Goal: Task Accomplishment & Management: Manage account settings

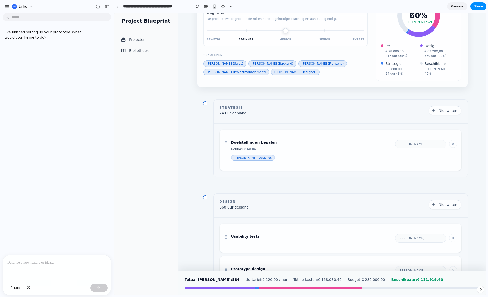
scroll to position [1, 0]
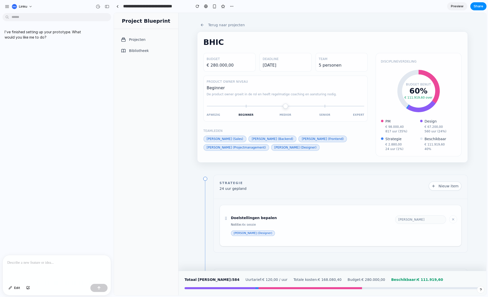
drag, startPoint x: 248, startPoint y: 107, endPoint x: 338, endPoint y: 103, distance: 90.2
click at [338, 103] on input "range" at bounding box center [285, 106] width 157 height 10
type input "*"
drag, startPoint x: 325, startPoint y: 111, endPoint x: 255, endPoint y: 112, distance: 70.1
click at [255, 112] on div "Afwezig Beginner Medior Senior Expert" at bounding box center [285, 109] width 157 height 17
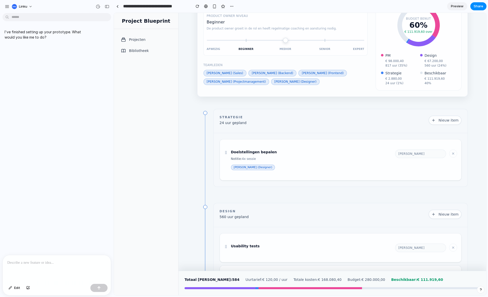
scroll to position [0, 0]
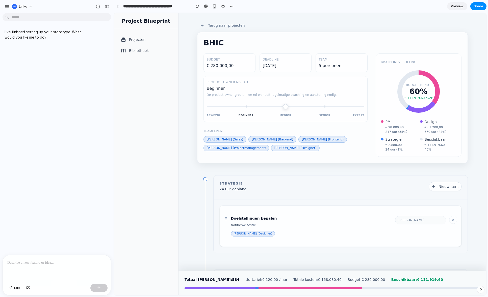
click at [83, 241] on div at bounding box center [57, 268] width 108 height 27
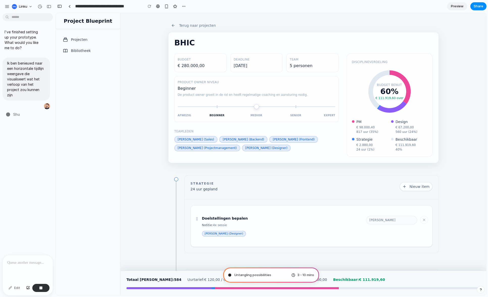
type input "**********"
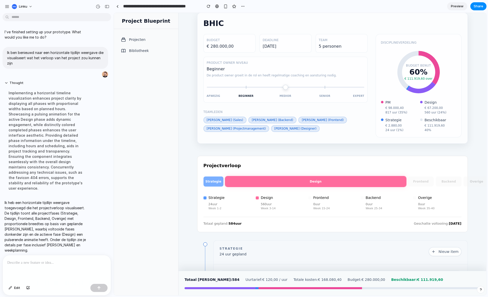
scroll to position [20, 0]
drag, startPoint x: 263, startPoint y: 185, endPoint x: 238, endPoint y: 186, distance: 25.5
click at [238, 186] on div at bounding box center [315, 181] width 181 height 11
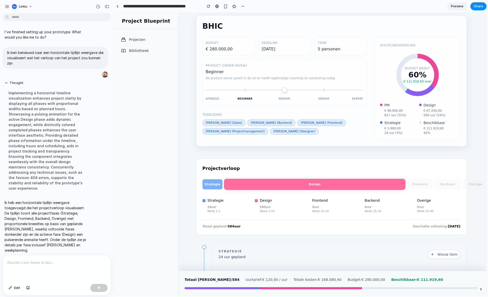
scroll to position [0, 1]
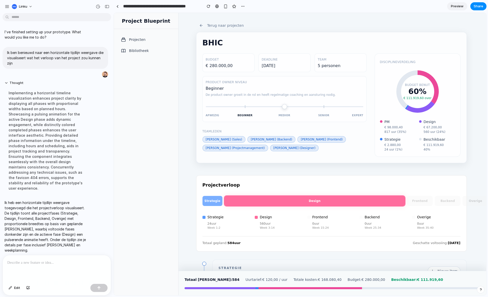
click at [382, 191] on div "Projectverloop Strategie Design Frontend Backend Overige Strategie 24 uur Week …" at bounding box center [331, 213] width 270 height 76
click at [43, 241] on p at bounding box center [56, 263] width 99 height 6
click at [105, 6] on div "button" at bounding box center [107, 7] width 5 height 4
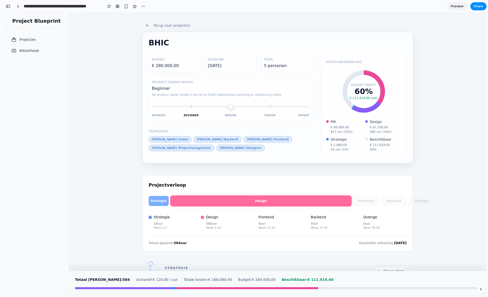
scroll to position [0, 0]
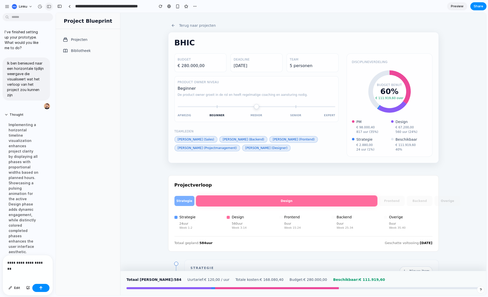
click at [51, 6] on div "button" at bounding box center [49, 7] width 5 height 4
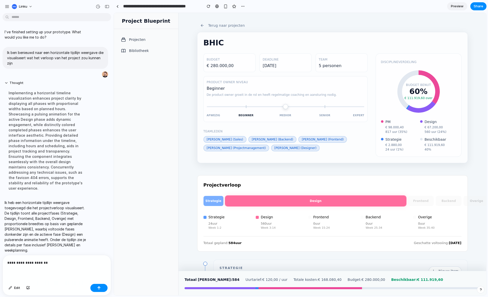
click at [68, 241] on div "**********" at bounding box center [57, 268] width 108 height 27
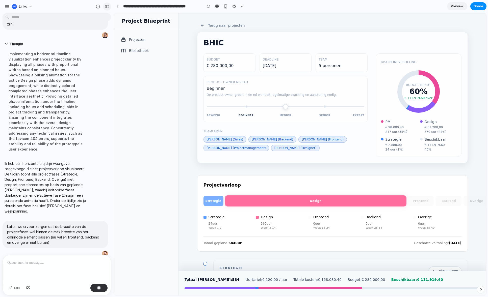
click at [106, 7] on div "button" at bounding box center [107, 7] width 5 height 4
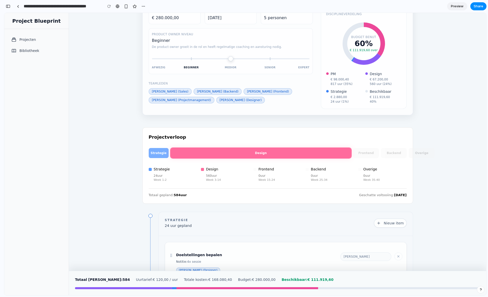
scroll to position [0, 0]
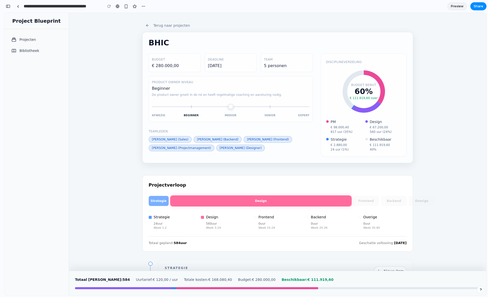
click at [172, 24] on button "Terug naar projecten" at bounding box center [167, 25] width 51 height 5
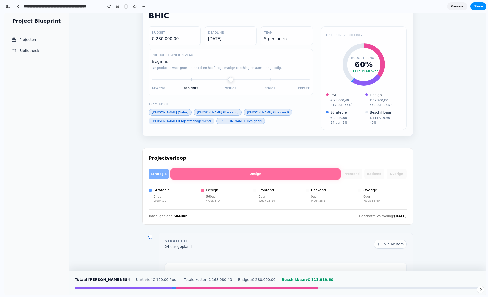
scroll to position [26, 0]
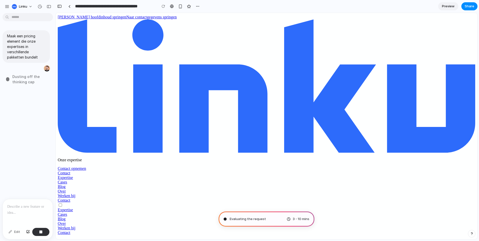
type input "**********"
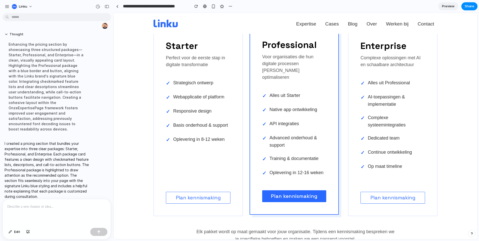
scroll to position [581, 0]
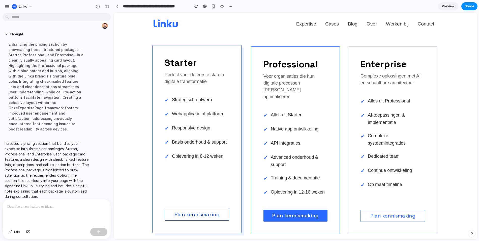
click at [227, 211] on link "Plan kennismaking" at bounding box center [197, 215] width 65 height 12
click at [213, 211] on link "Plan kennismaking" at bounding box center [197, 215] width 65 height 12
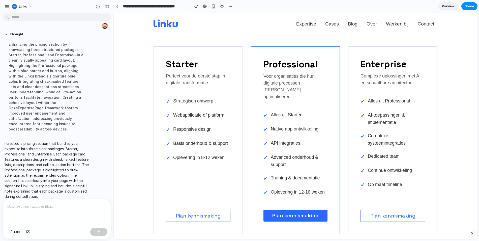
click at [150, 195] on div "Starter Perfect voor de eerste stap in digitale transformatie ✓ Strategisch ont…" at bounding box center [296, 153] width 364 height 239
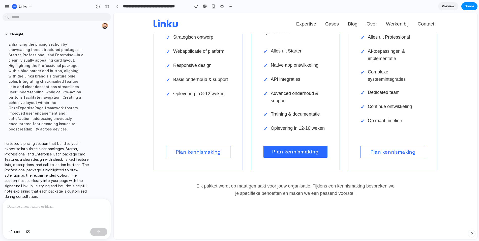
scroll to position [646, 0]
click at [380, 182] on p "Elk pakket wordt op maat gemaakt voor jouw organisatie. Tijdens een kennismakin…" at bounding box center [296, 189] width 202 height 15
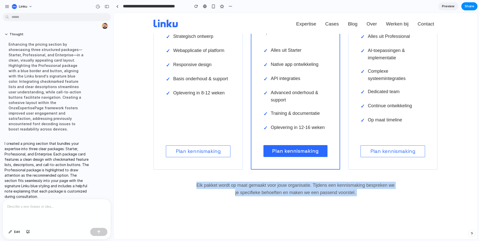
click at [380, 182] on p "Elk pakket wordt op maat gemaakt voor jouw organisatie. Tijdens een kennismakin…" at bounding box center [296, 189] width 202 height 15
click at [446, 189] on div "Starter Perfect voor de eerste stap in digitale transformatie ✓ Strategisch ont…" at bounding box center [296, 89] width 364 height 239
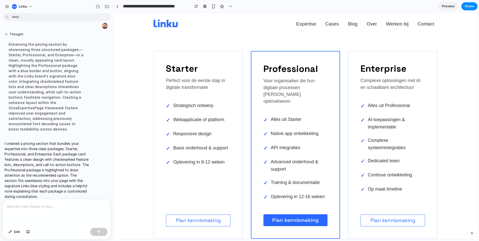
scroll to position [581, 0]
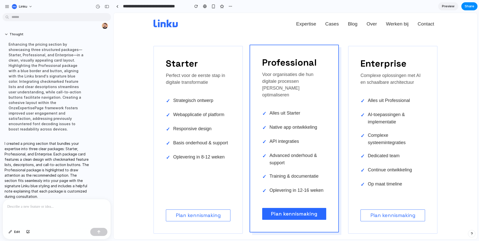
click at [270, 78] on p "Voor organisaties die hun digitale processen [PERSON_NAME] optimaliseren" at bounding box center [294, 84] width 64 height 27
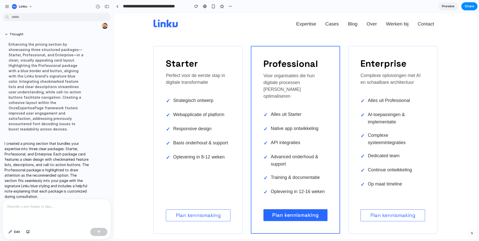
click at [455, 85] on div "Starter Perfect voor de eerste stap in digitale transformatie ✓ Strategisch ont…" at bounding box center [296, 153] width 364 height 239
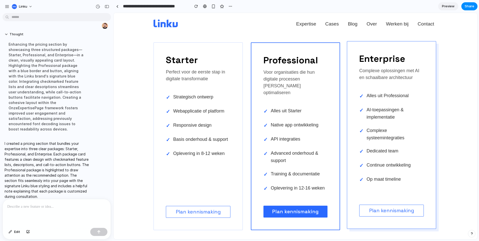
click at [407, 97] on li "✓ Alles uit Professional" at bounding box center [391, 96] width 65 height 14
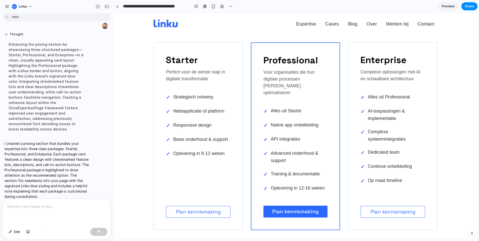
click at [458, 114] on div "Starter Perfect voor de eerste stap in digitale transformatie ✓ Strategisch ont…" at bounding box center [296, 149] width 364 height 239
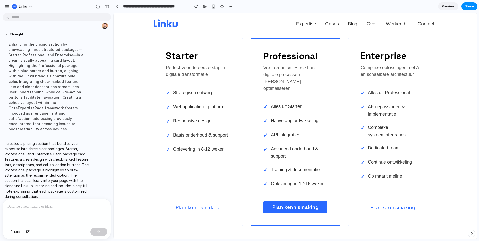
scroll to position [588, 0]
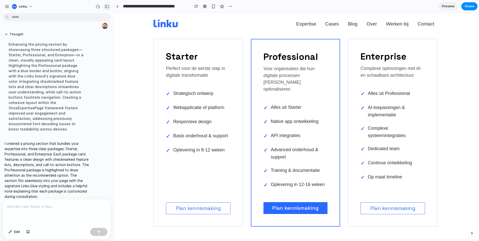
click at [107, 8] on div "button" at bounding box center [107, 7] width 5 height 4
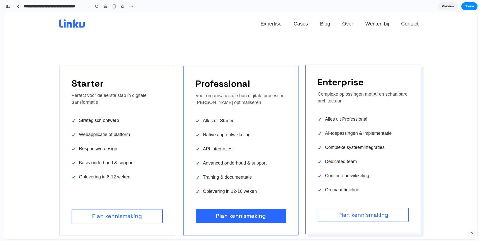
scroll to position [651, 0]
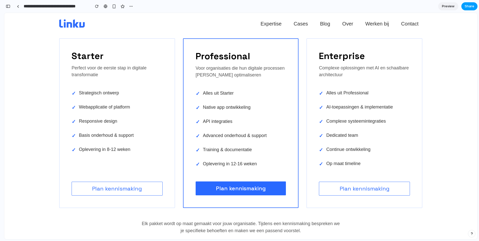
click at [472, 8] on span "Share" at bounding box center [470, 6] width 10 height 5
click at [449, 7] on div "Share ' Expertise & Digital Growth Pricing ' [PERSON_NAME] Creator Anyone at Li…" at bounding box center [239, 120] width 479 height 241
click at [444, 7] on span "Preview" at bounding box center [448, 6] width 13 height 5
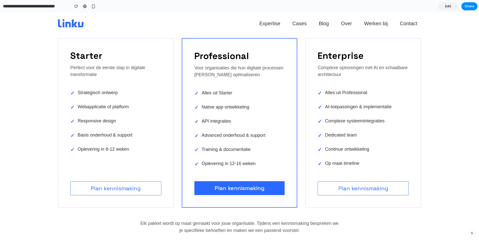
click at [448, 7] on span "Edit" at bounding box center [448, 6] width 6 height 5
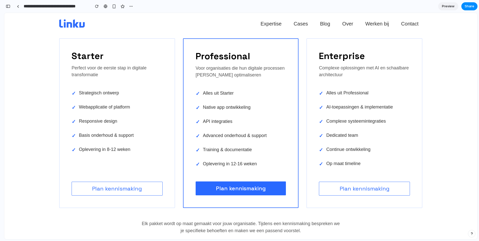
scroll to position [19, 0]
click at [448, 7] on span "Preview" at bounding box center [448, 6] width 13 height 5
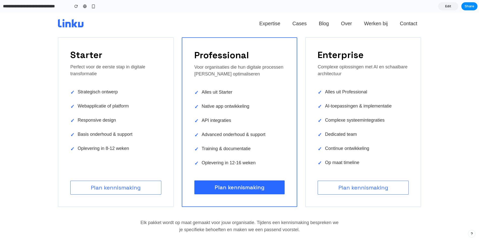
scroll to position [652, 0]
click at [448, 5] on span "Edit" at bounding box center [448, 6] width 6 height 5
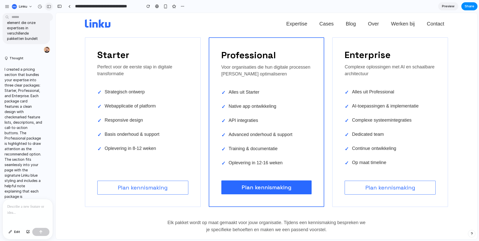
click at [48, 7] on div "button" at bounding box center [49, 7] width 5 height 4
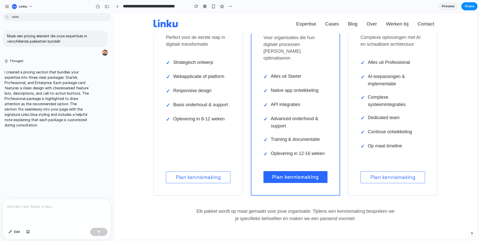
scroll to position [618, 0]
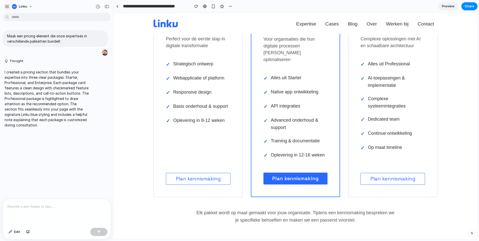
click at [7, 7] on div "button" at bounding box center [7, 6] width 5 height 5
click at [6, 4] on div "button" at bounding box center [7, 6] width 5 height 5
click at [23, 3] on button "Linku" at bounding box center [22, 7] width 25 height 8
click at [25, 66] on div "Settings Invite members Change theme Sign out" at bounding box center [239, 120] width 479 height 241
click at [117, 12] on div "**********" at bounding box center [174, 6] width 121 height 11
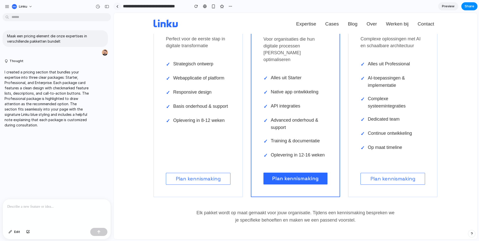
click at [116, 9] on link at bounding box center [118, 7] width 8 height 8
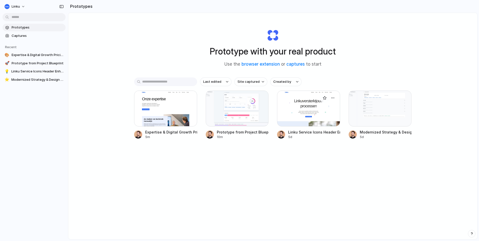
click at [314, 114] on div at bounding box center [308, 109] width 63 height 36
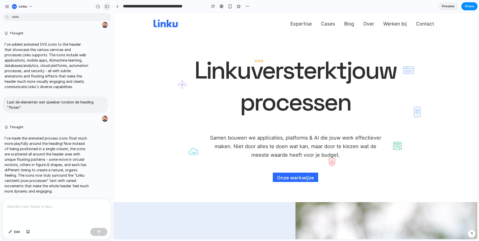
click at [108, 6] on div "button" at bounding box center [107, 7] width 5 height 4
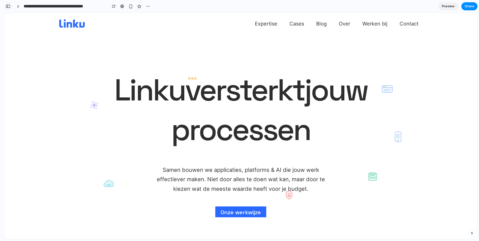
click at [11, 5] on button "button" at bounding box center [8, 6] width 8 height 8
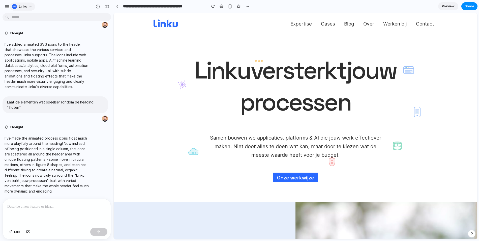
click at [29, 6] on button "Linku" at bounding box center [22, 7] width 25 height 8
click at [32, 25] on span "Invite members" at bounding box center [31, 25] width 24 height 5
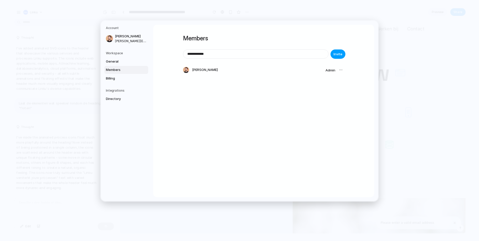
click at [340, 57] on button "Invite" at bounding box center [338, 53] width 15 height 9
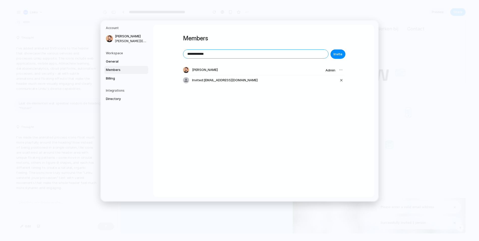
click at [236, 56] on input "**********" at bounding box center [255, 54] width 145 height 9
type input "**********"
click at [334, 54] on span "Invite" at bounding box center [338, 54] width 9 height 5
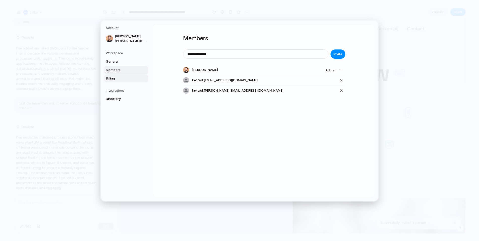
click at [128, 77] on span "Billing" at bounding box center [122, 78] width 32 height 5
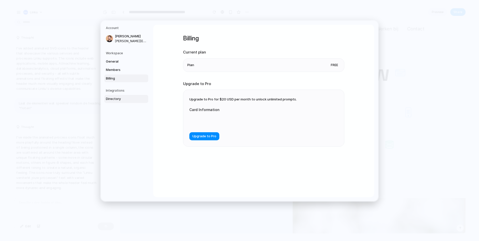
click at [115, 100] on span "Directory" at bounding box center [122, 98] width 32 height 5
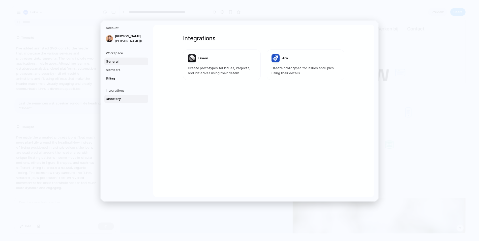
click at [117, 62] on span "General" at bounding box center [122, 61] width 32 height 5
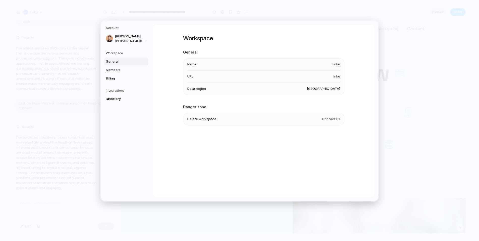
click at [330, 89] on span "[GEOGRAPHIC_DATA]" at bounding box center [323, 88] width 33 height 5
click at [300, 86] on li "Data region [GEOGRAPHIC_DATA]" at bounding box center [263, 88] width 153 height 12
click at [322, 91] on span "[GEOGRAPHIC_DATA]" at bounding box center [323, 88] width 33 height 5
click at [332, 90] on span "[GEOGRAPHIC_DATA]" at bounding box center [323, 88] width 33 height 5
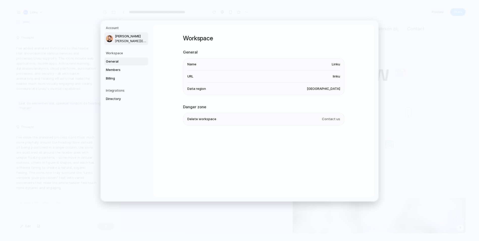
click at [127, 40] on span "[PERSON_NAME][EMAIL_ADDRESS][DOMAIN_NAME]" at bounding box center [131, 41] width 32 height 5
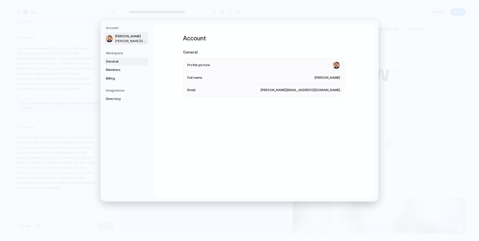
click at [127, 58] on link "General" at bounding box center [126, 61] width 44 height 8
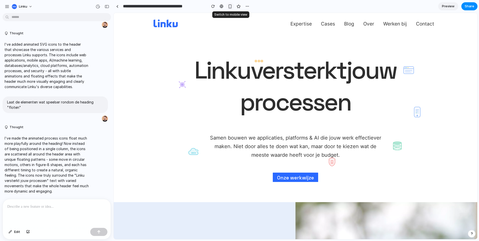
click at [230, 8] on button "button" at bounding box center [231, 7] width 8 height 8
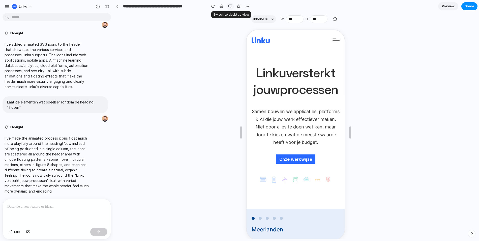
click at [230, 8] on div "button" at bounding box center [230, 6] width 4 height 4
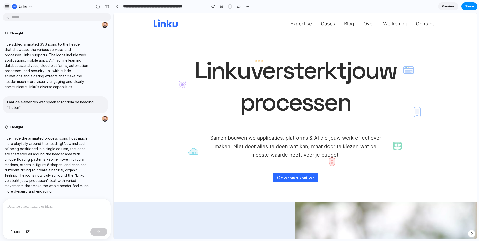
click at [7, 6] on div "button" at bounding box center [7, 6] width 5 height 5
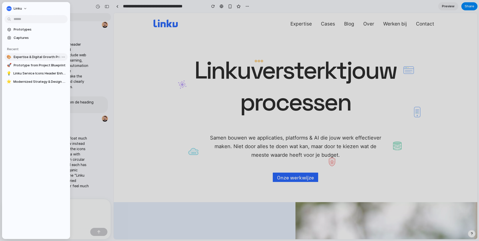
click at [30, 56] on span "Expertise & Digital Growth Pricing" at bounding box center [40, 56] width 52 height 5
type input "**********"
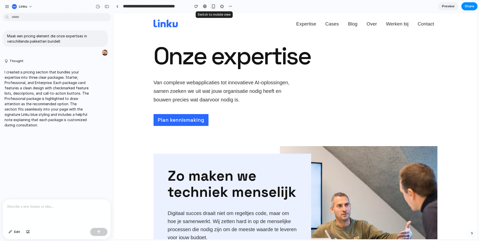
click at [214, 8] on button "button" at bounding box center [214, 7] width 8 height 8
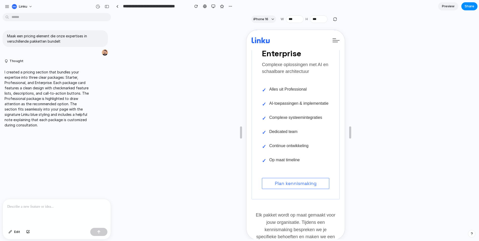
scroll to position [919, 0]
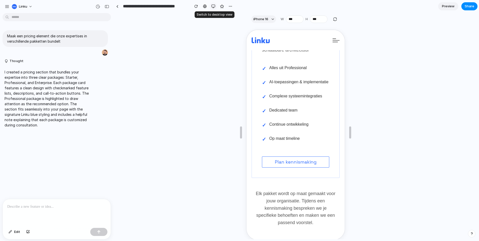
click at [213, 6] on div "button" at bounding box center [213, 6] width 4 height 4
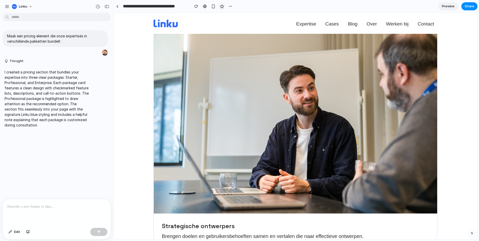
scroll to position [917, 0]
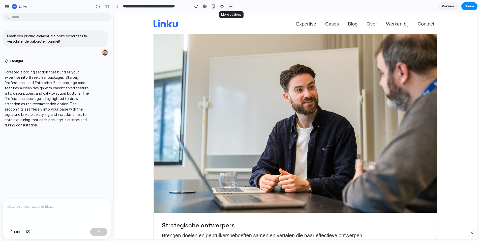
click at [229, 8] on div "button" at bounding box center [231, 6] width 4 height 4
click at [229, 8] on div "Duplicate Delete" at bounding box center [239, 120] width 479 height 241
click at [215, 8] on button "button" at bounding box center [214, 7] width 8 height 8
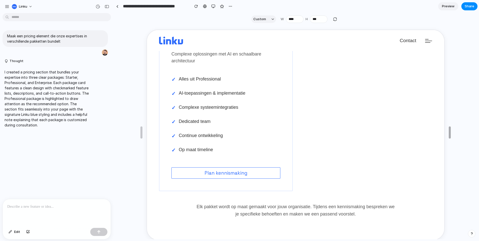
scroll to position [767, 0]
type input "****"
drag, startPoint x: 352, startPoint y: 131, endPoint x: 482, endPoint y: 123, distance: 129.7
click at [479, 123] on html "**********" at bounding box center [239, 120] width 479 height 241
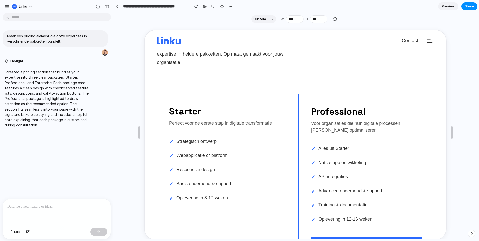
scroll to position [525, 0]
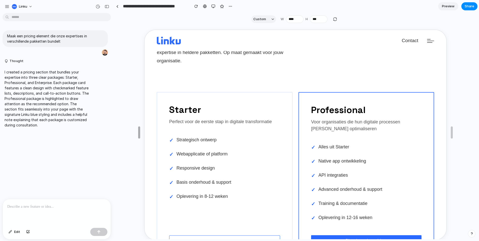
drag, startPoint x: 141, startPoint y: 127, endPoint x: 79, endPoint y: 128, distance: 61.5
click at [213, 5] on div "button" at bounding box center [213, 6] width 4 height 4
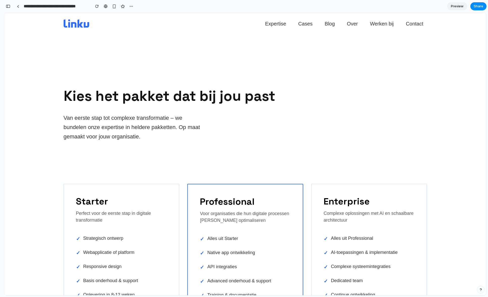
scroll to position [516, 0]
